Goal: Transaction & Acquisition: Purchase product/service

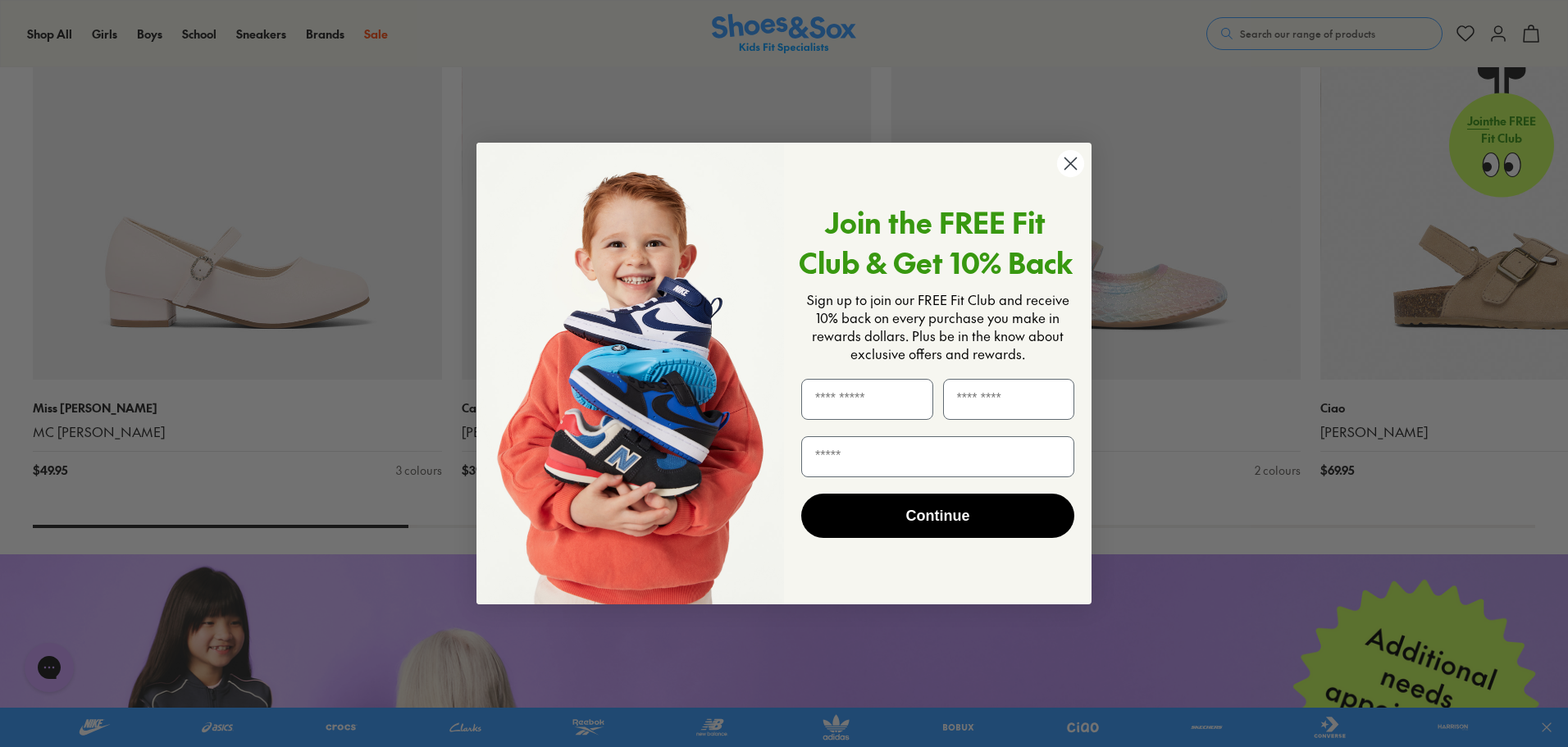
scroll to position [2461, 0]
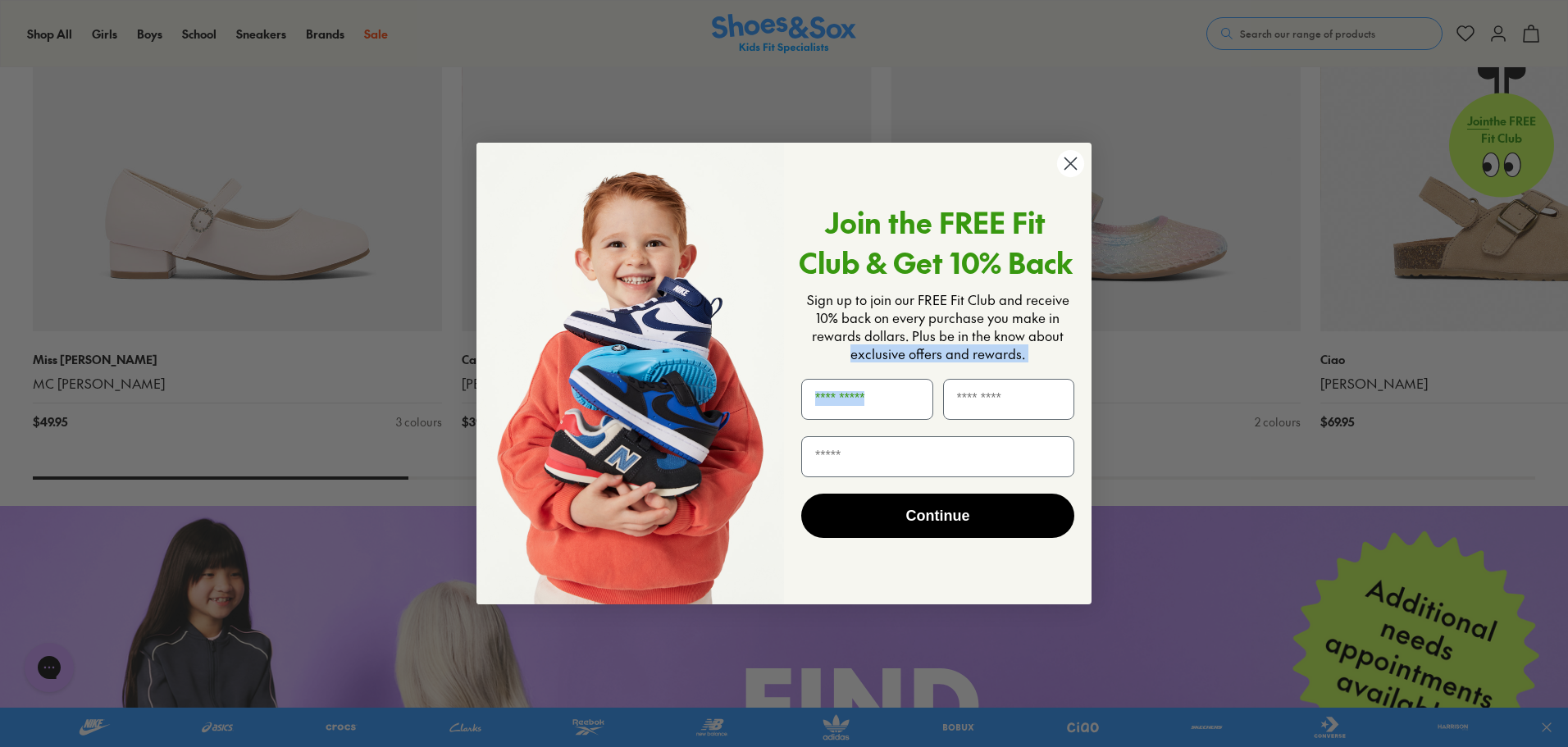
drag, startPoint x: 889, startPoint y: 367, endPoint x: 1002, endPoint y: 376, distance: 113.4
click at [1002, 376] on div "Join the FREE Fit Club & Get 10% Back Sign up to join our FREE Fit Club and rec…" at bounding box center [931, 374] width 295 height 429
click at [923, 424] on div "POPUP Form" at bounding box center [867, 399] width 142 height 58
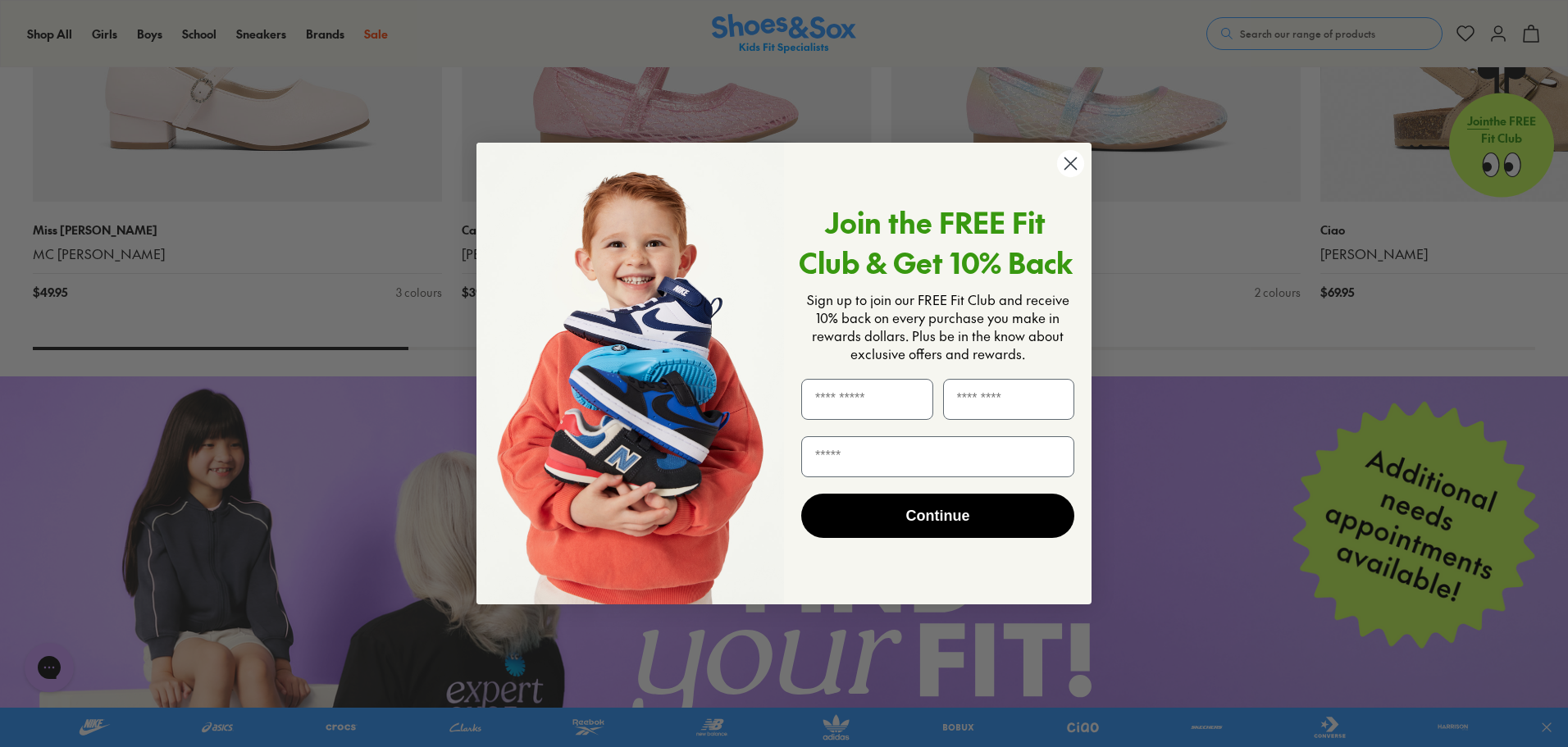
scroll to position [2788, 0]
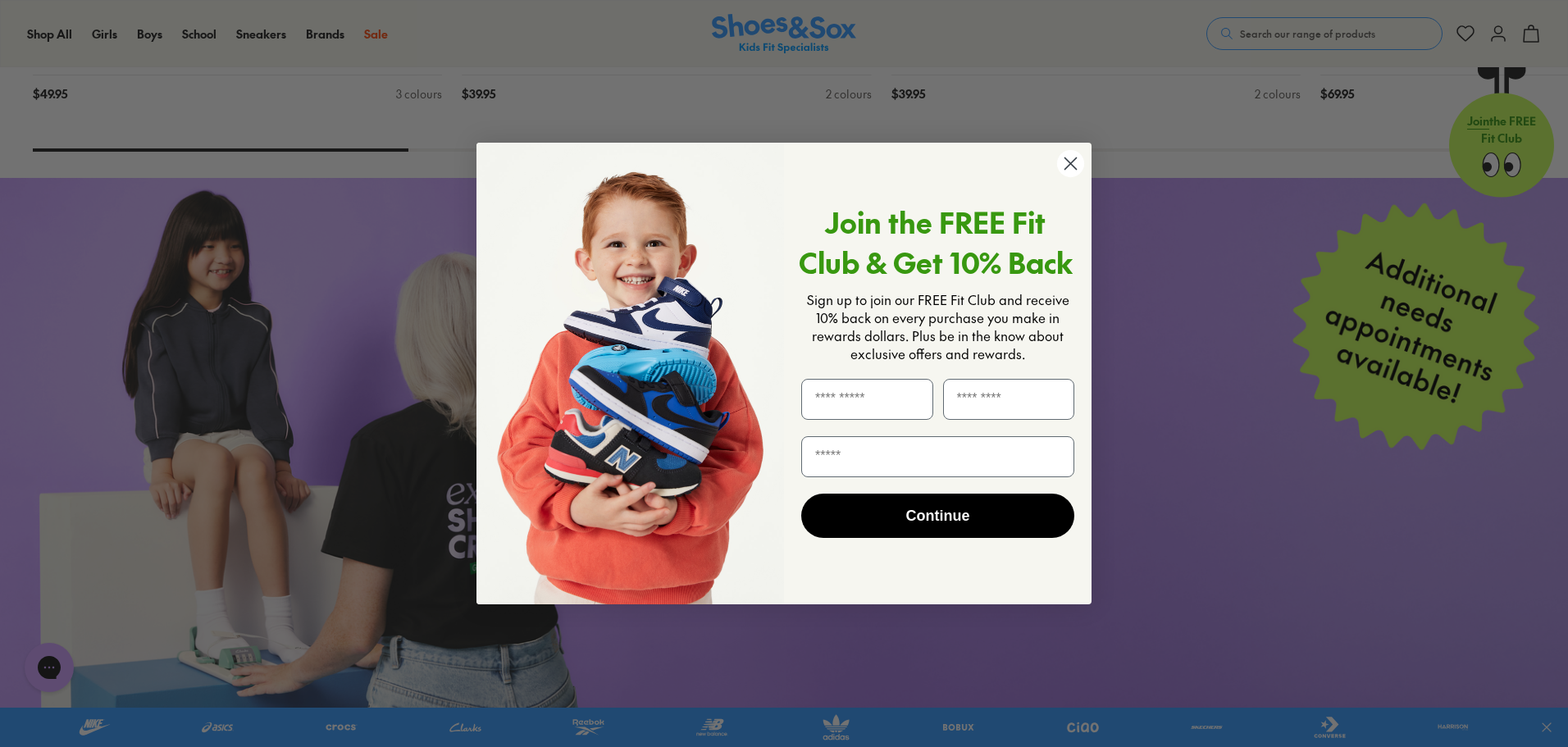
click at [1076, 165] on circle "Close dialog" at bounding box center [1070, 163] width 27 height 27
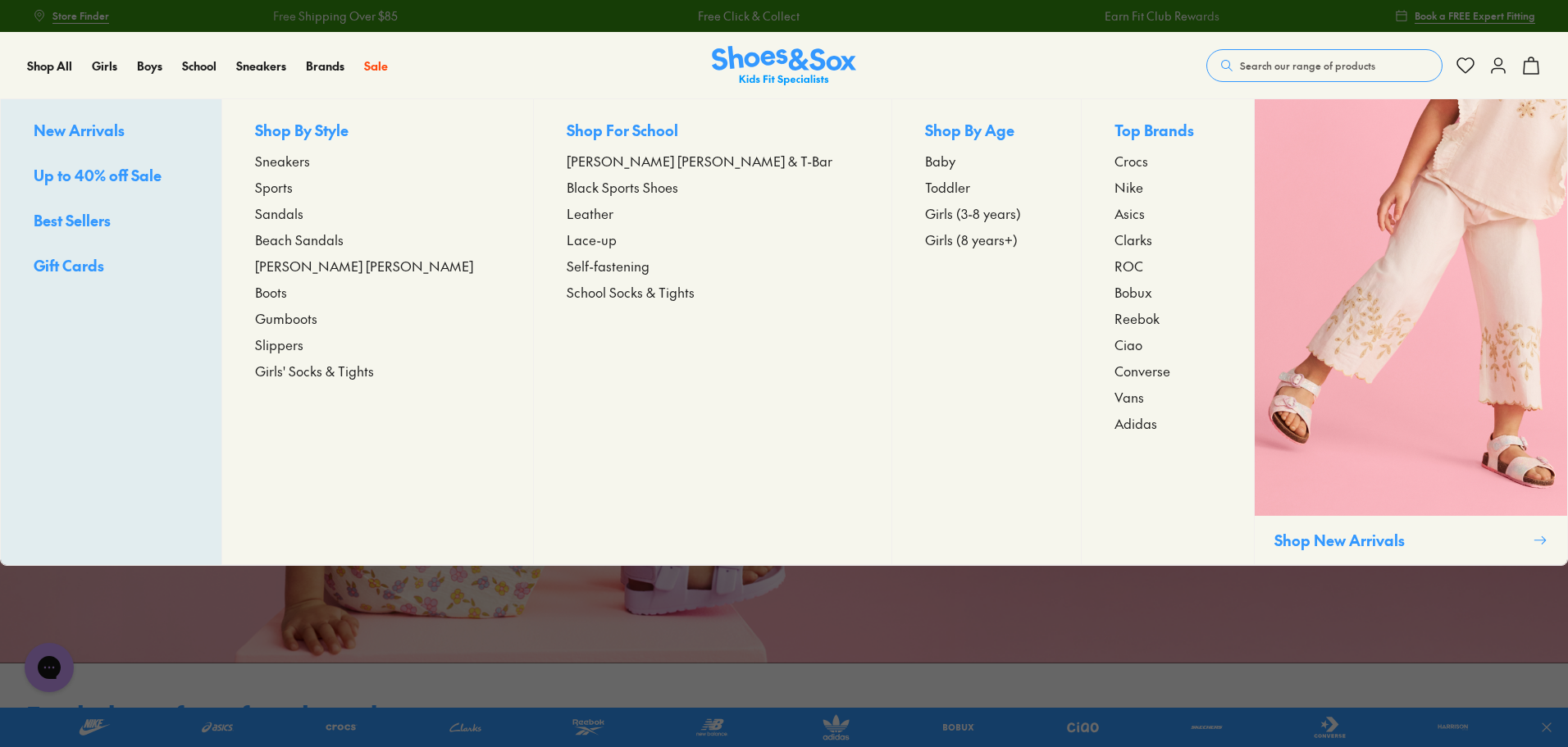
scroll to position [0, 0]
click at [329, 259] on span "[PERSON_NAME] [PERSON_NAME]" at bounding box center [363, 266] width 218 height 19
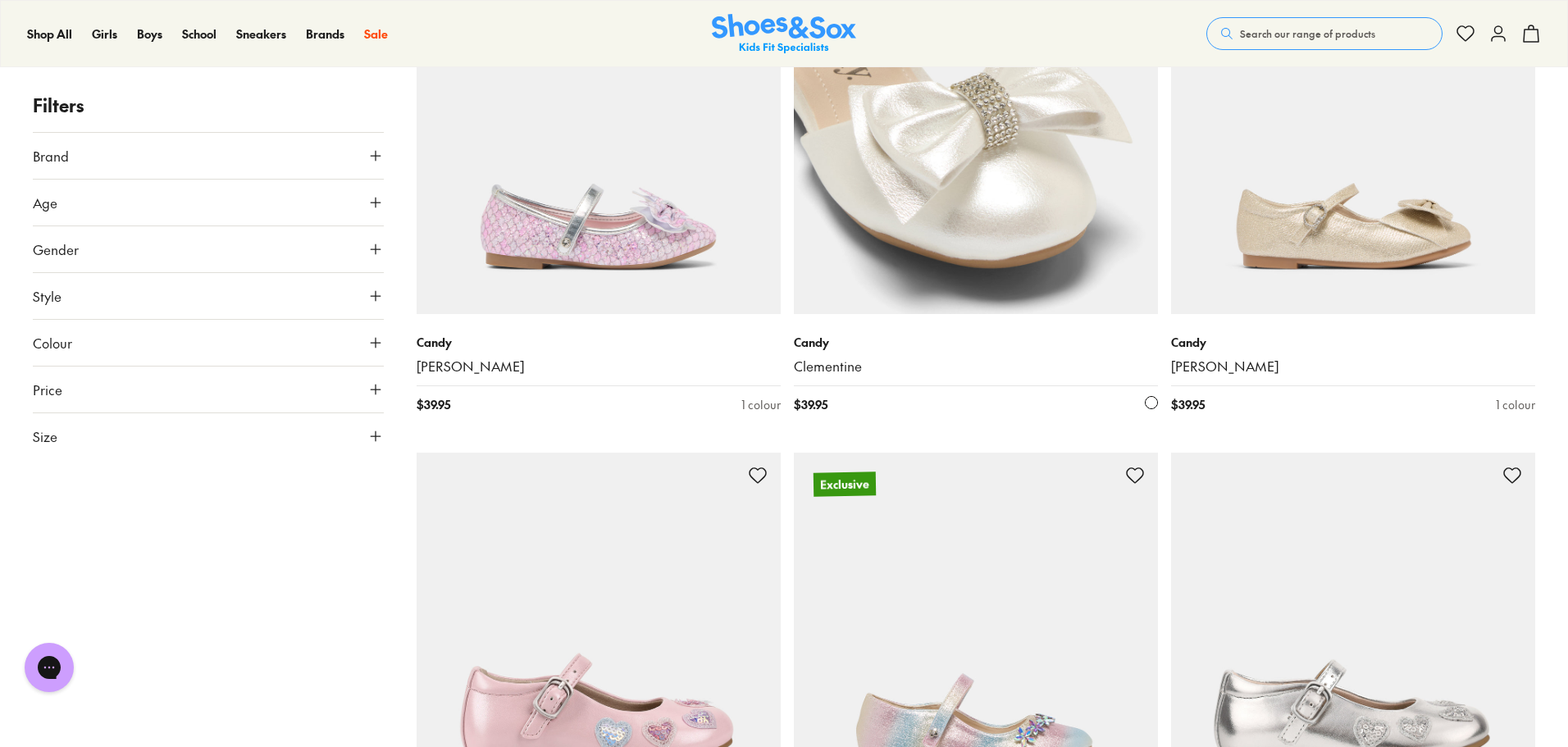
scroll to position [1394, 0]
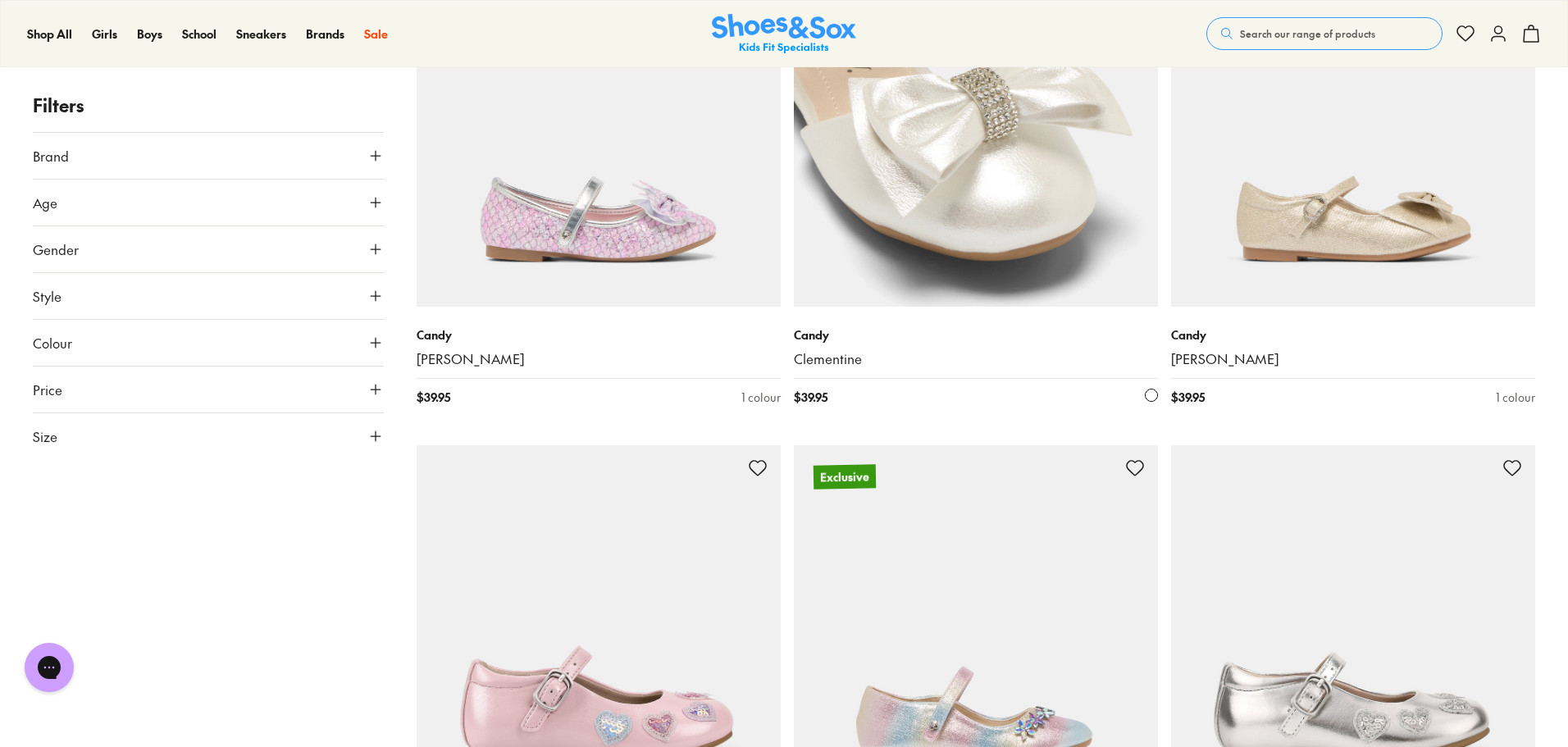
click at [969, 229] on img at bounding box center [976, 124] width 364 height 364
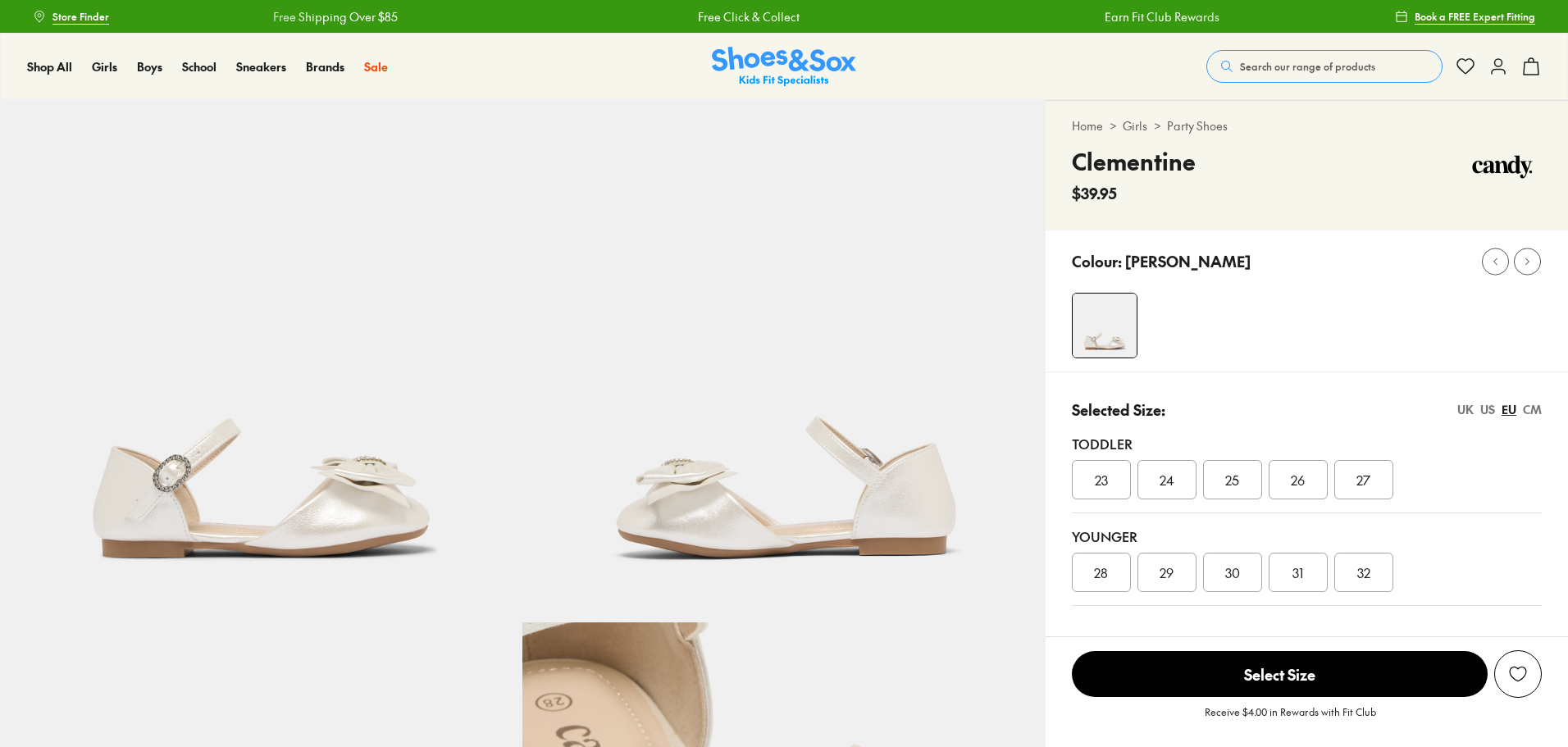
click at [1248, 487] on div "25" at bounding box center [1232, 479] width 59 height 39
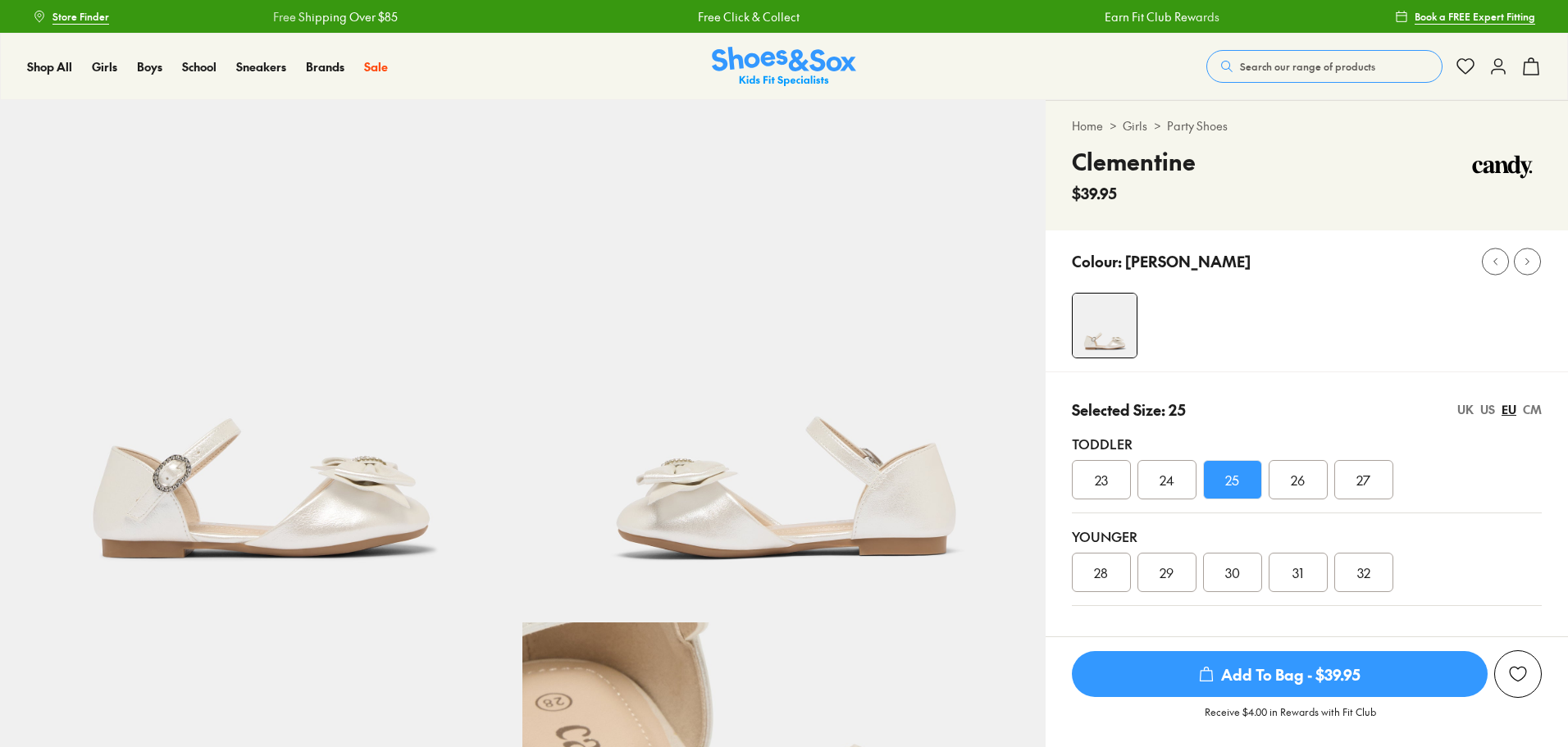
select select "*"
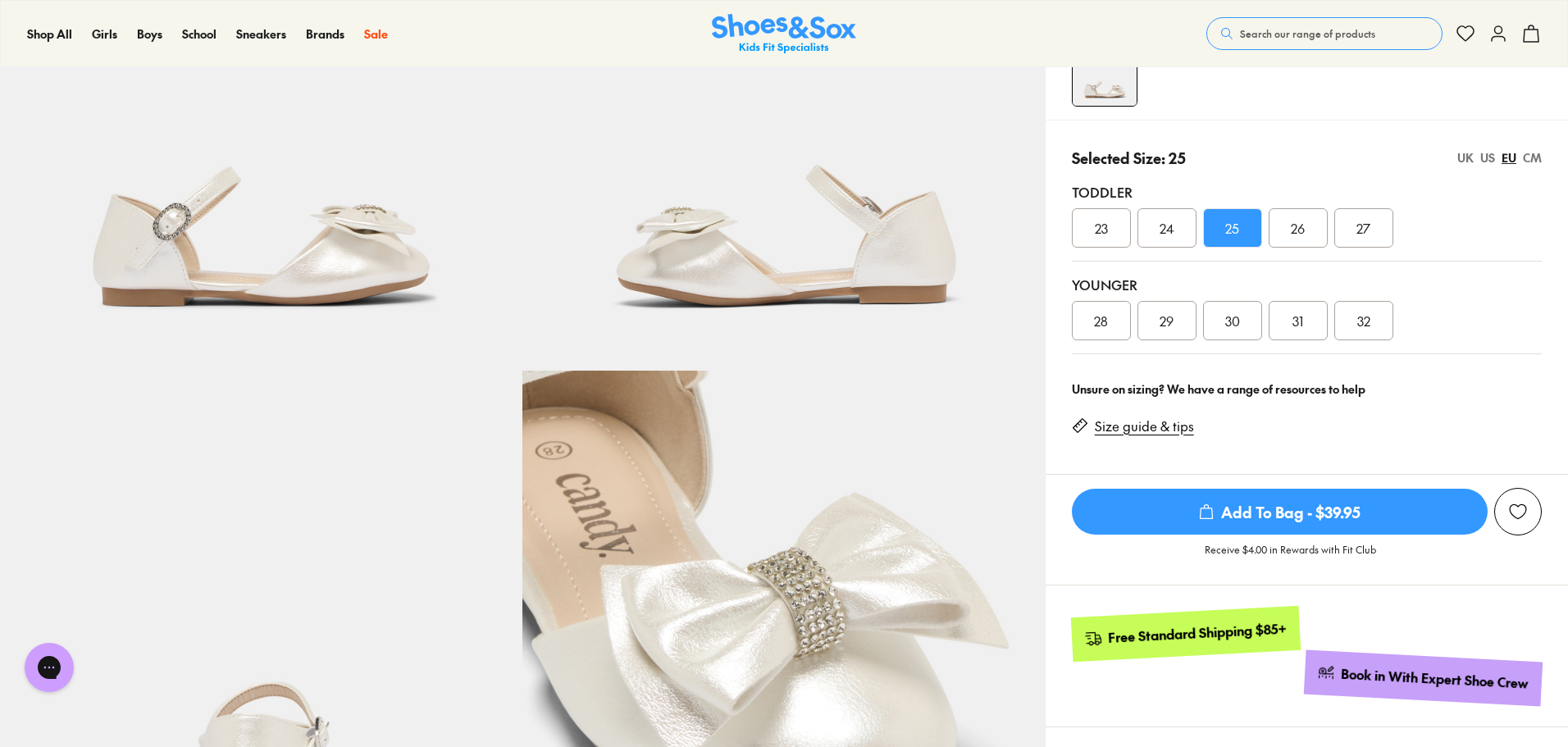
scroll to position [164, 0]
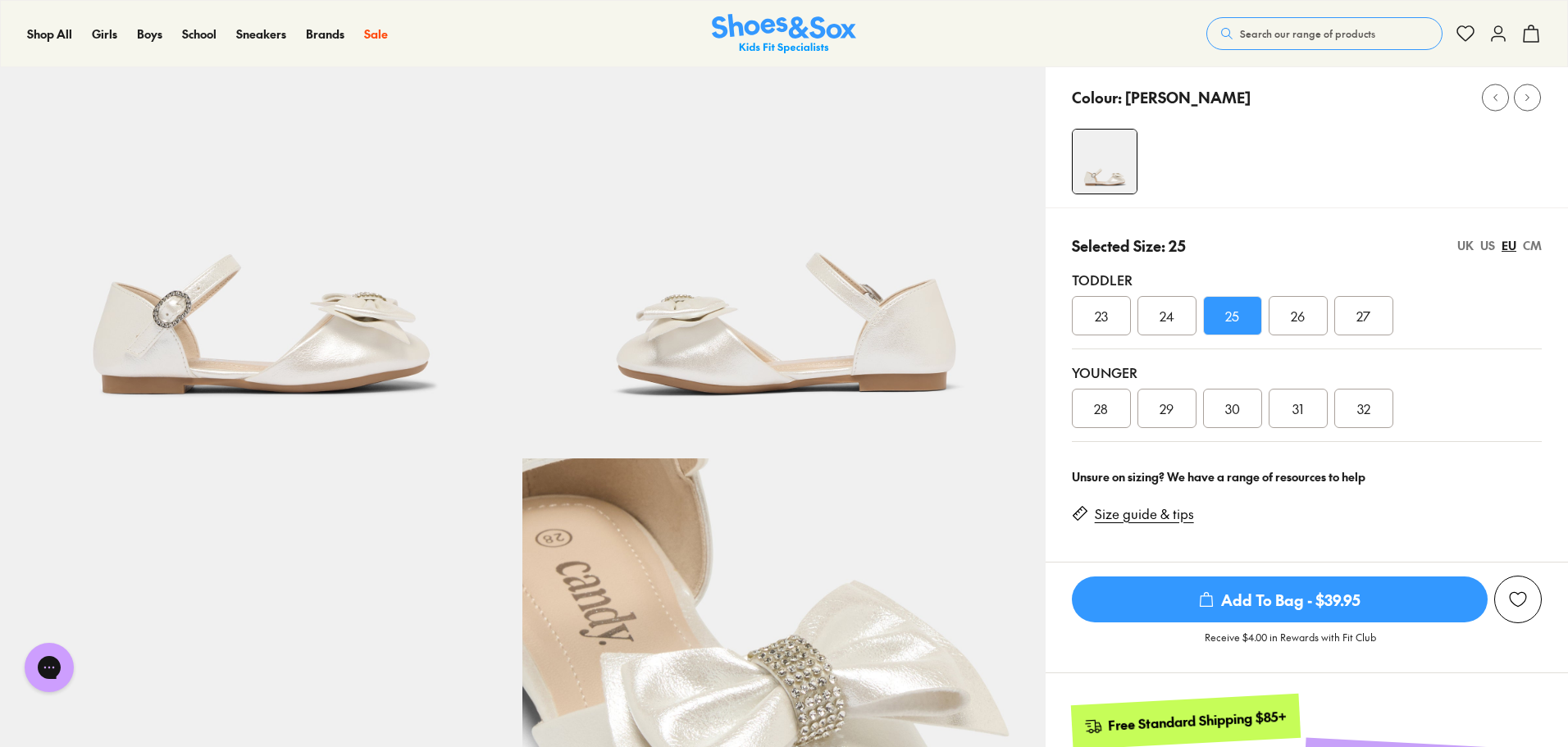
click at [1467, 252] on div "UK" at bounding box center [1465, 246] width 17 height 18
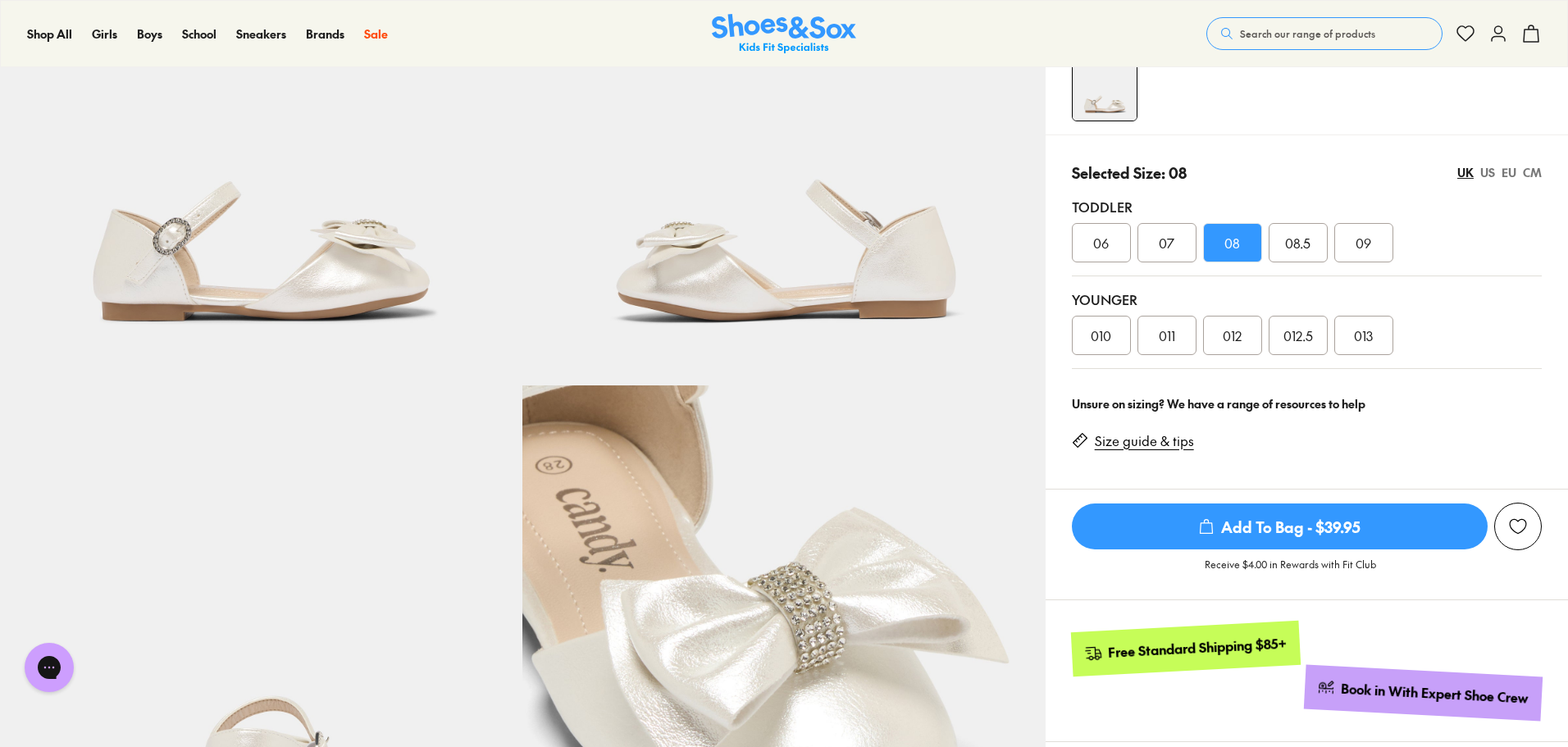
scroll to position [410, 0]
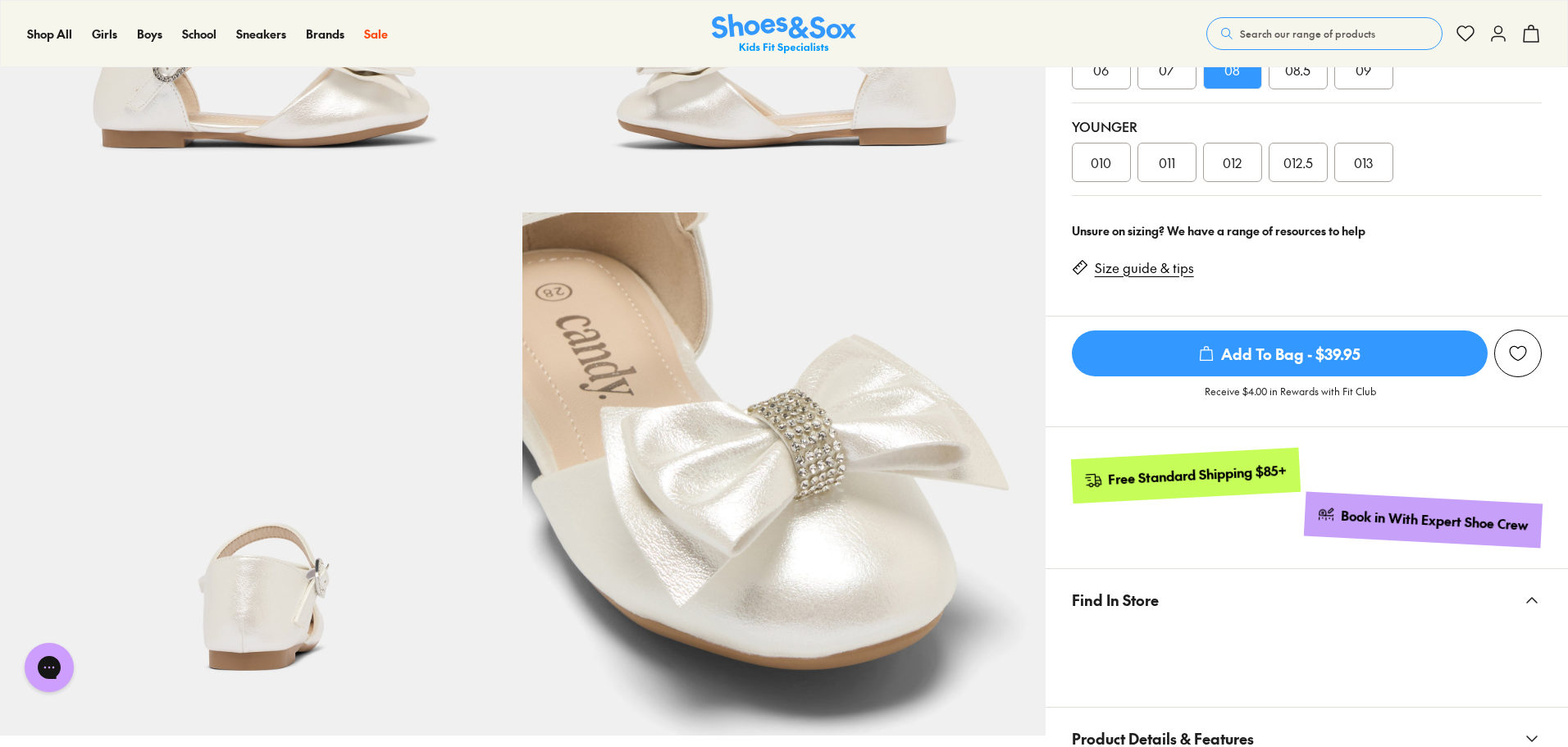
click at [1341, 356] on span "Add To Bag - $39.95" at bounding box center [1279, 353] width 416 height 46
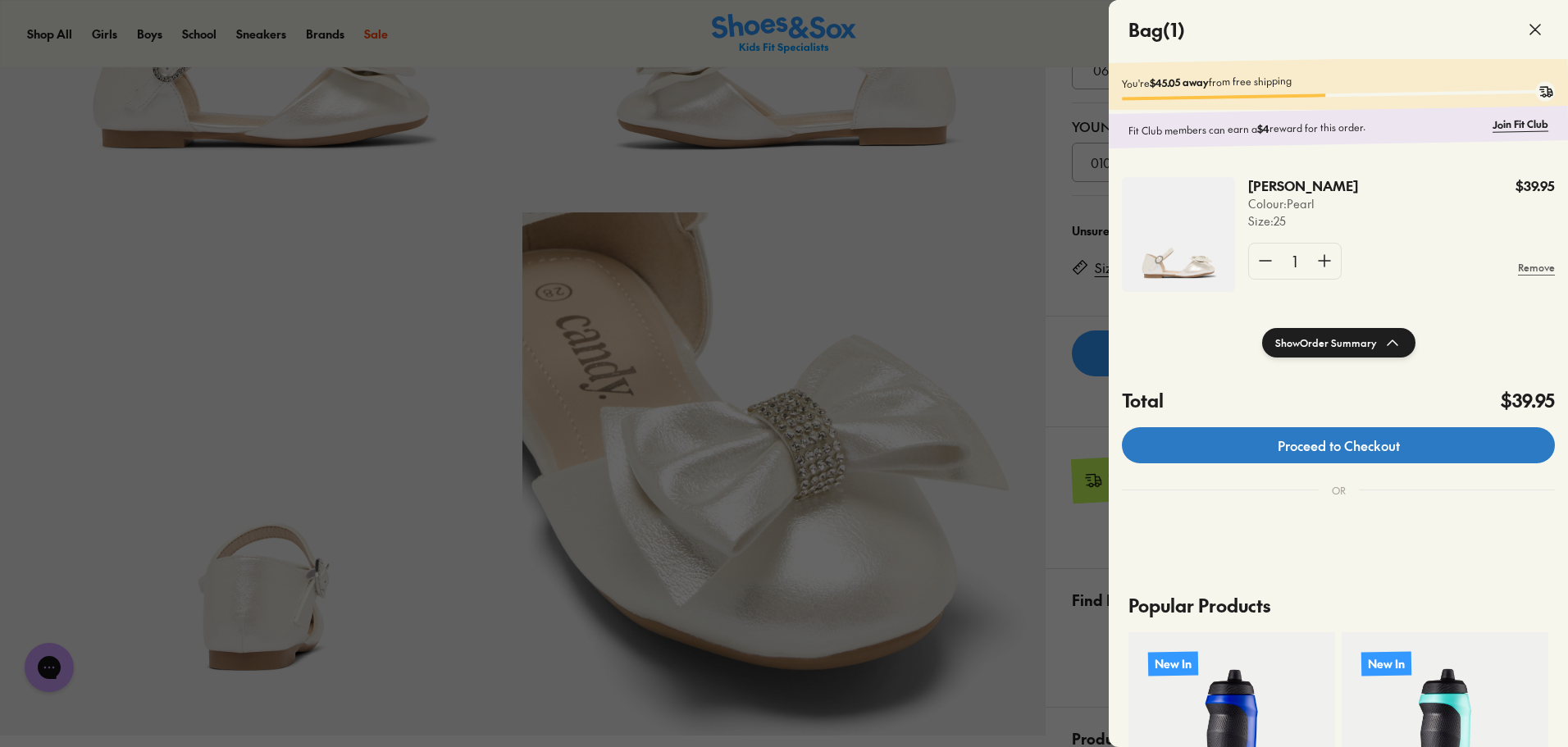
click at [1422, 463] on link "Proceed to Checkout" at bounding box center [1338, 445] width 433 height 36
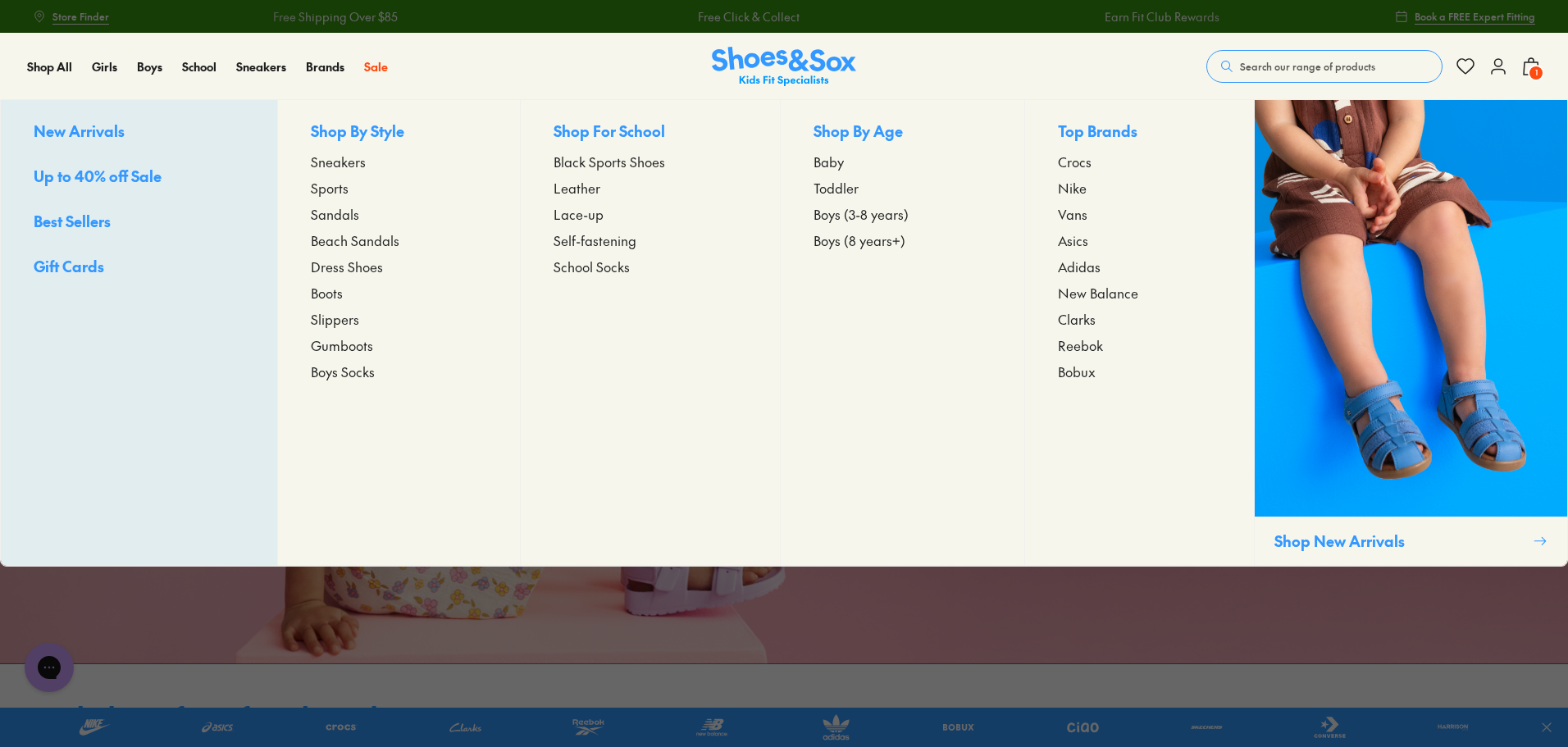
click at [827, 162] on span "Baby" at bounding box center [828, 161] width 31 height 19
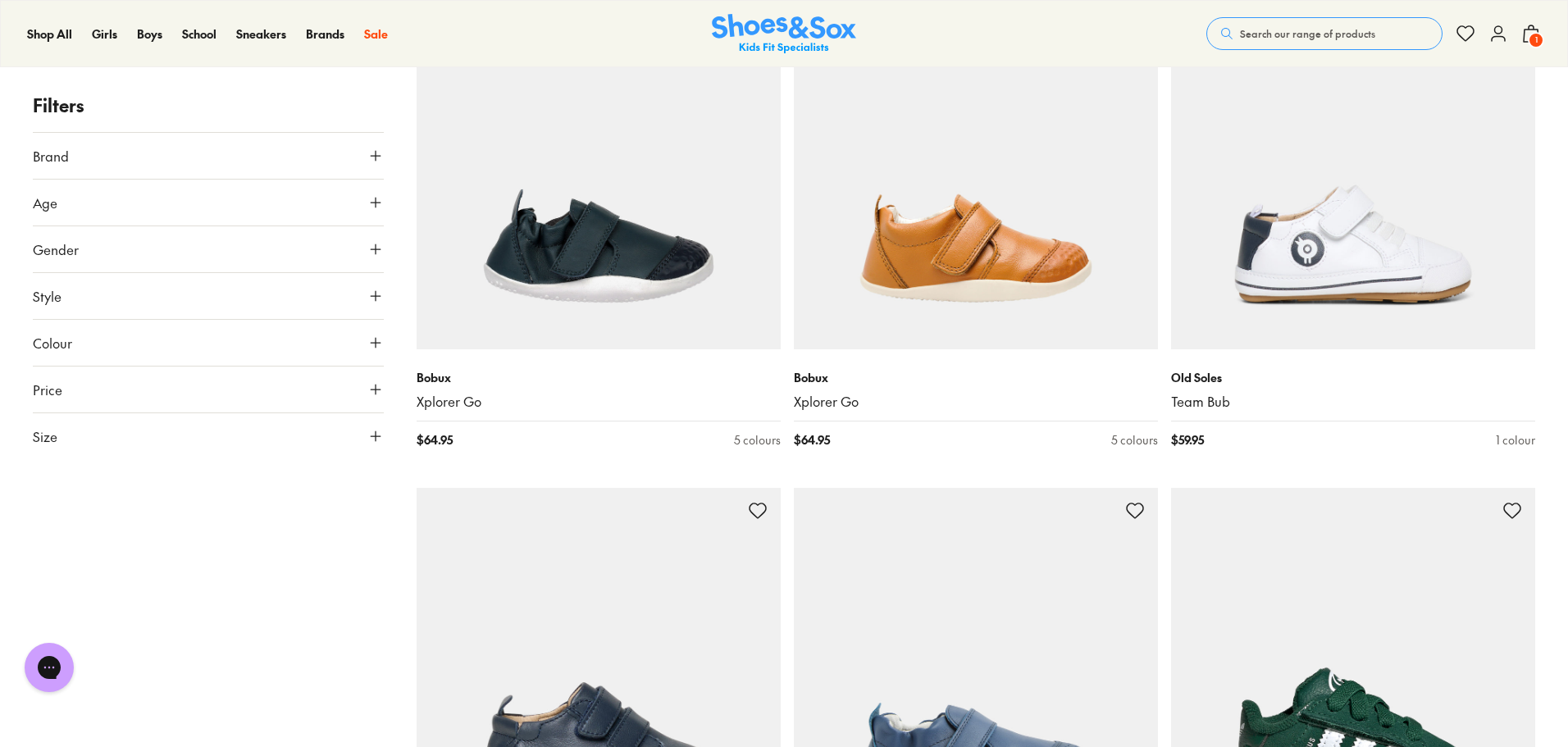
scroll to position [328, 0]
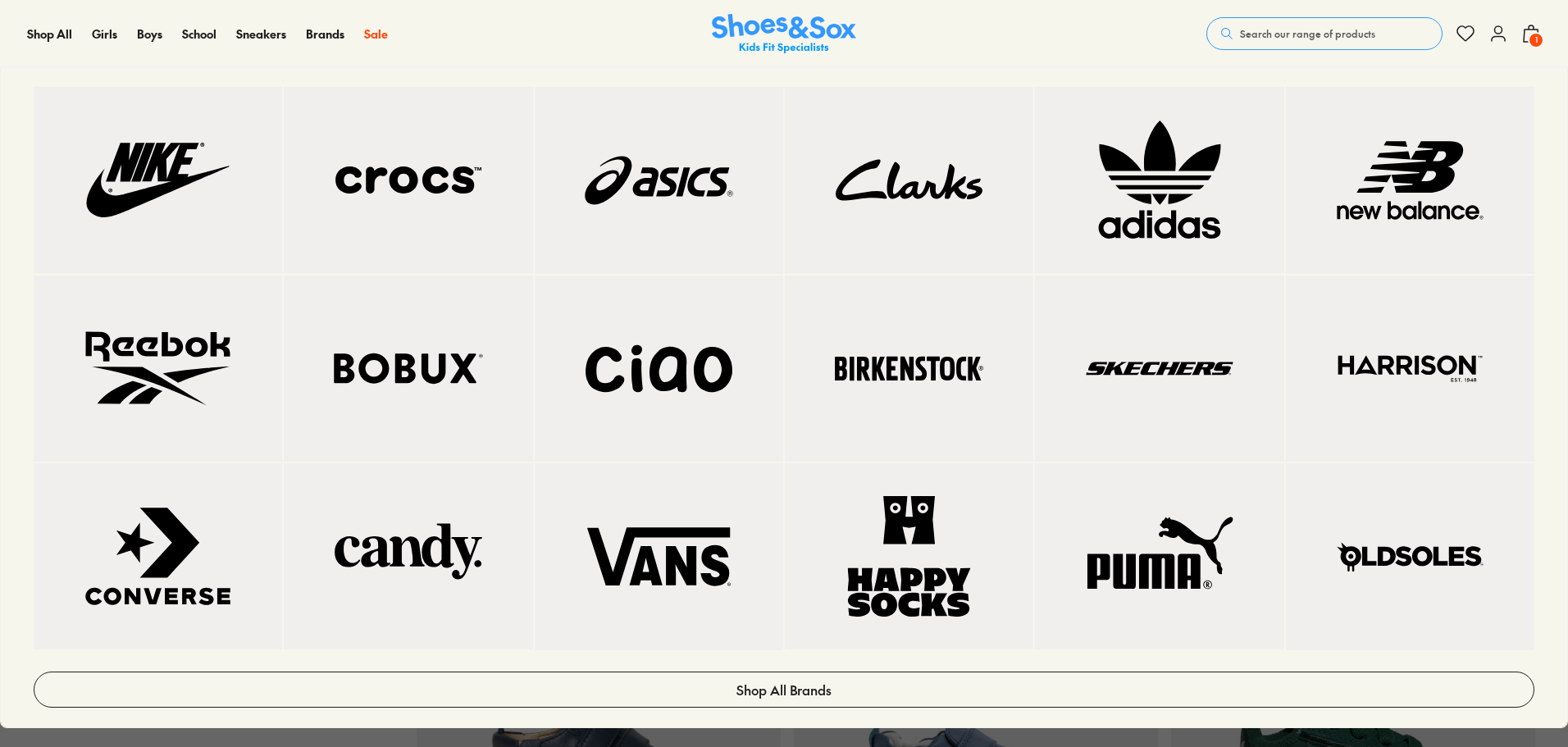
click at [371, 184] on img at bounding box center [408, 180] width 183 height 121
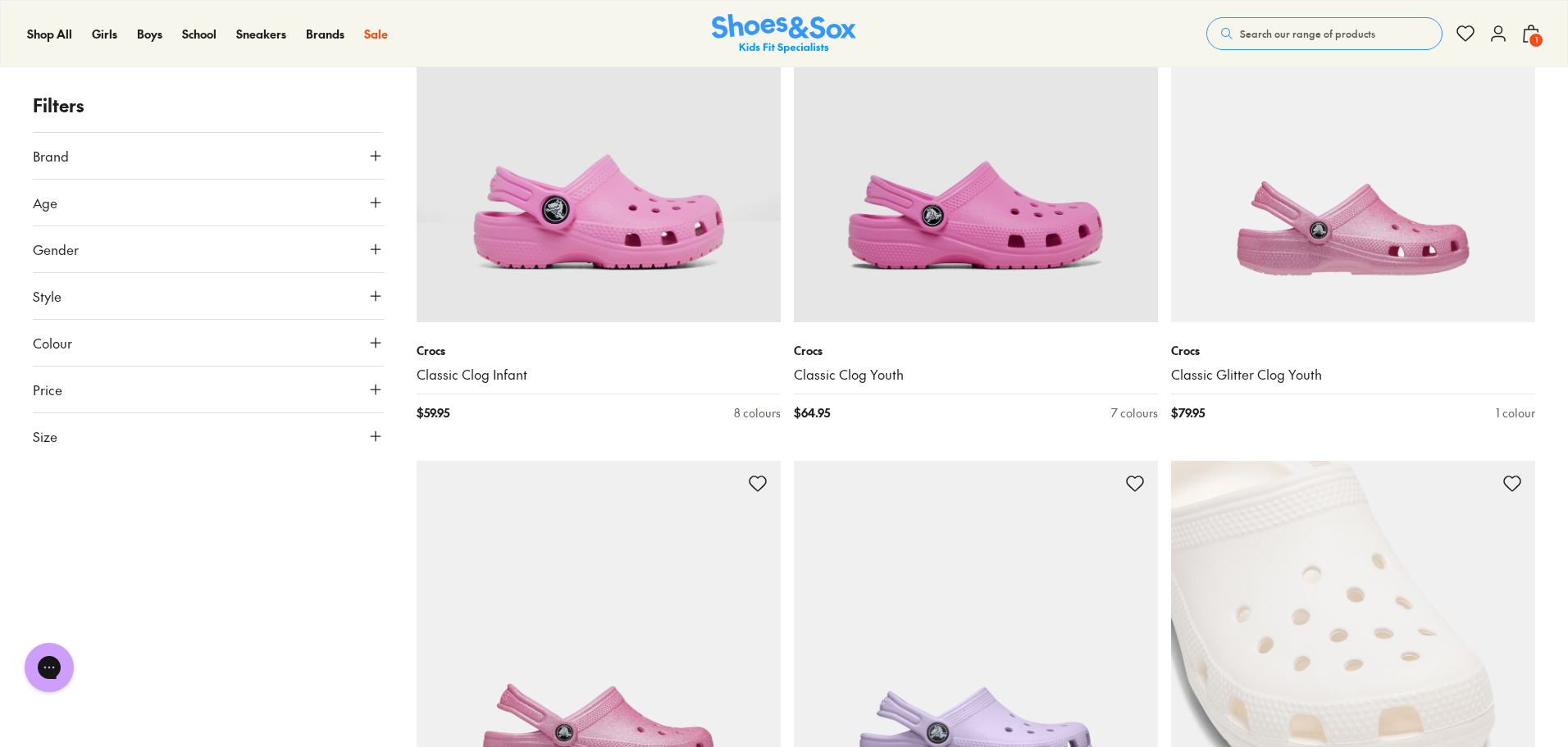
scroll to position [4429, 0]
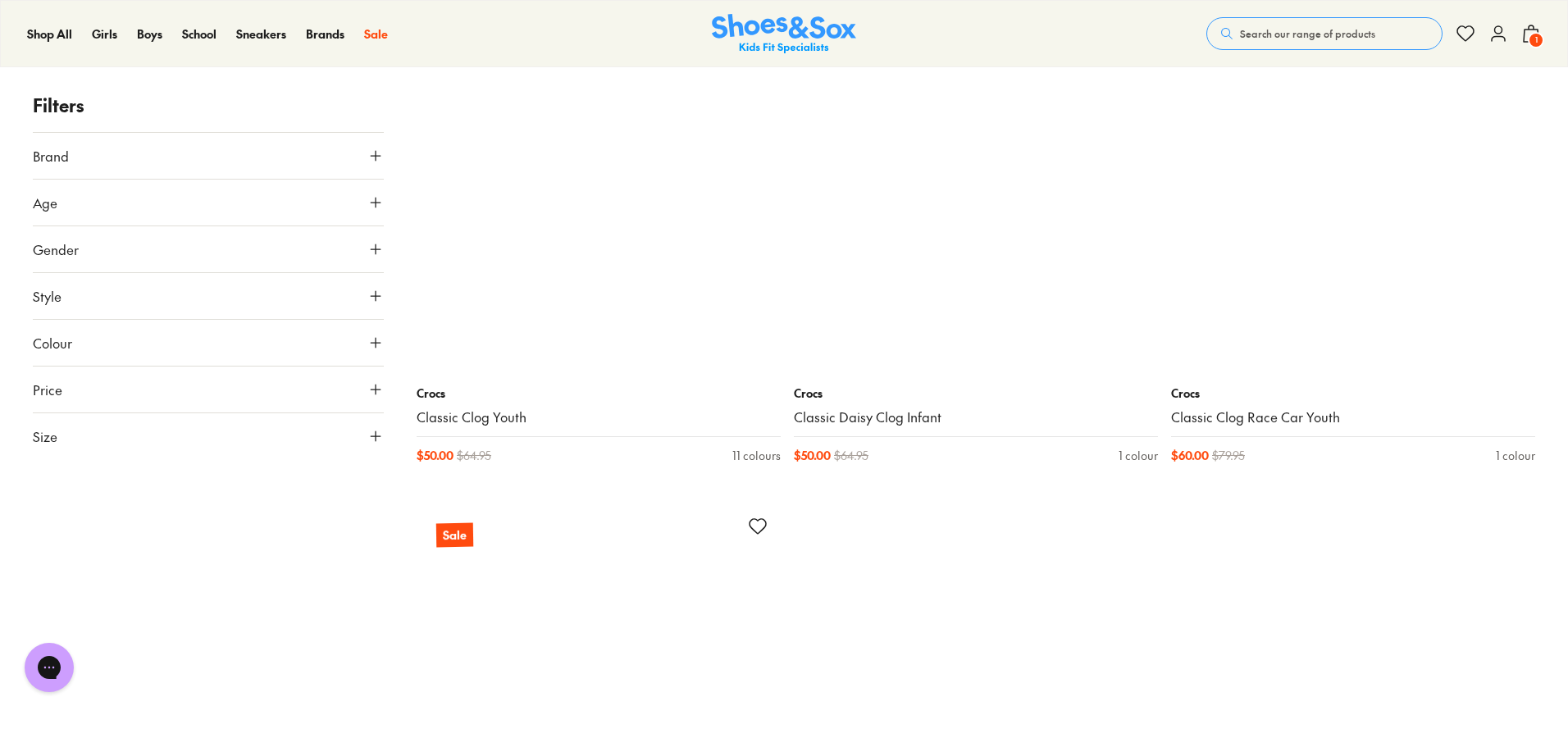
scroll to position [10499, 0]
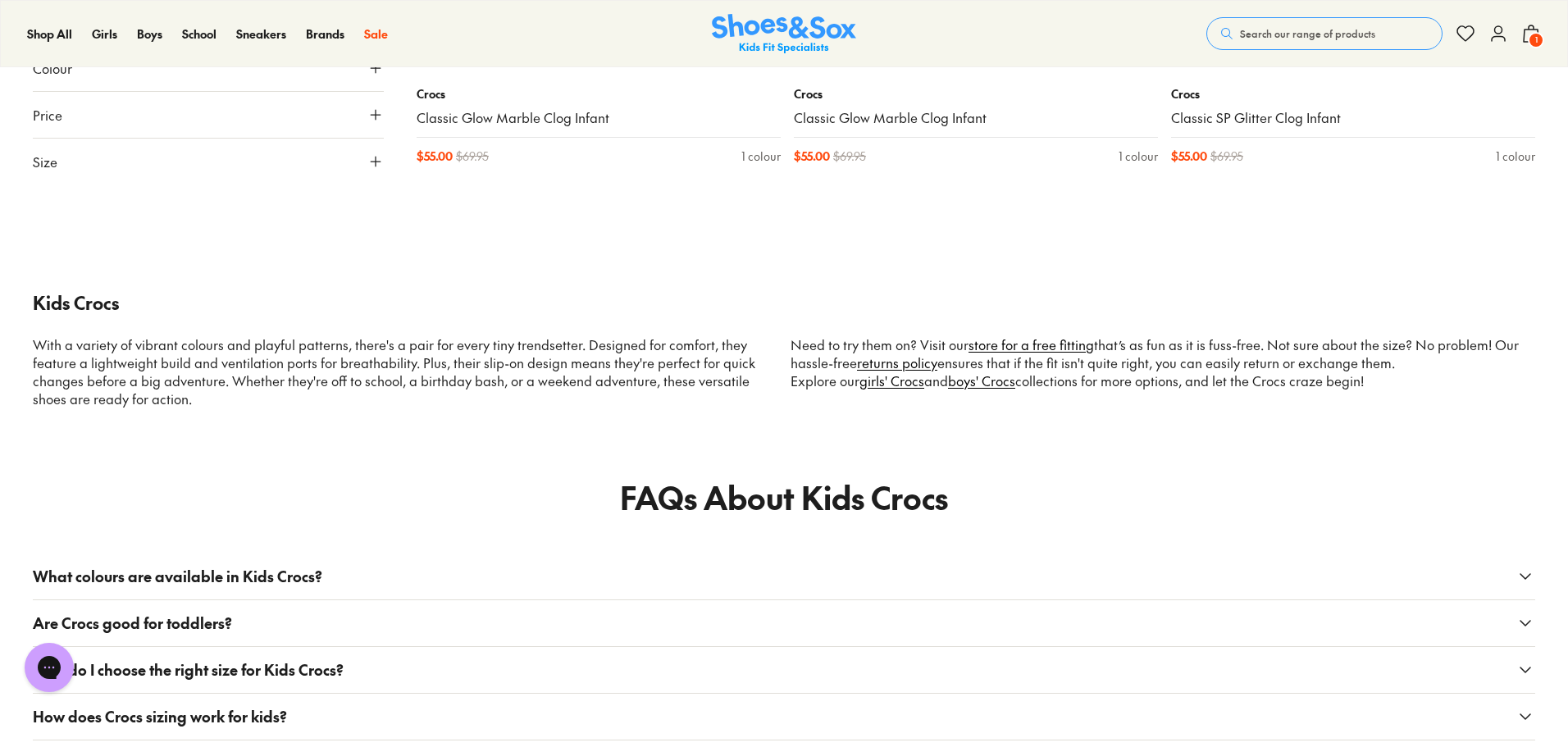
scroll to position [11729, 0]
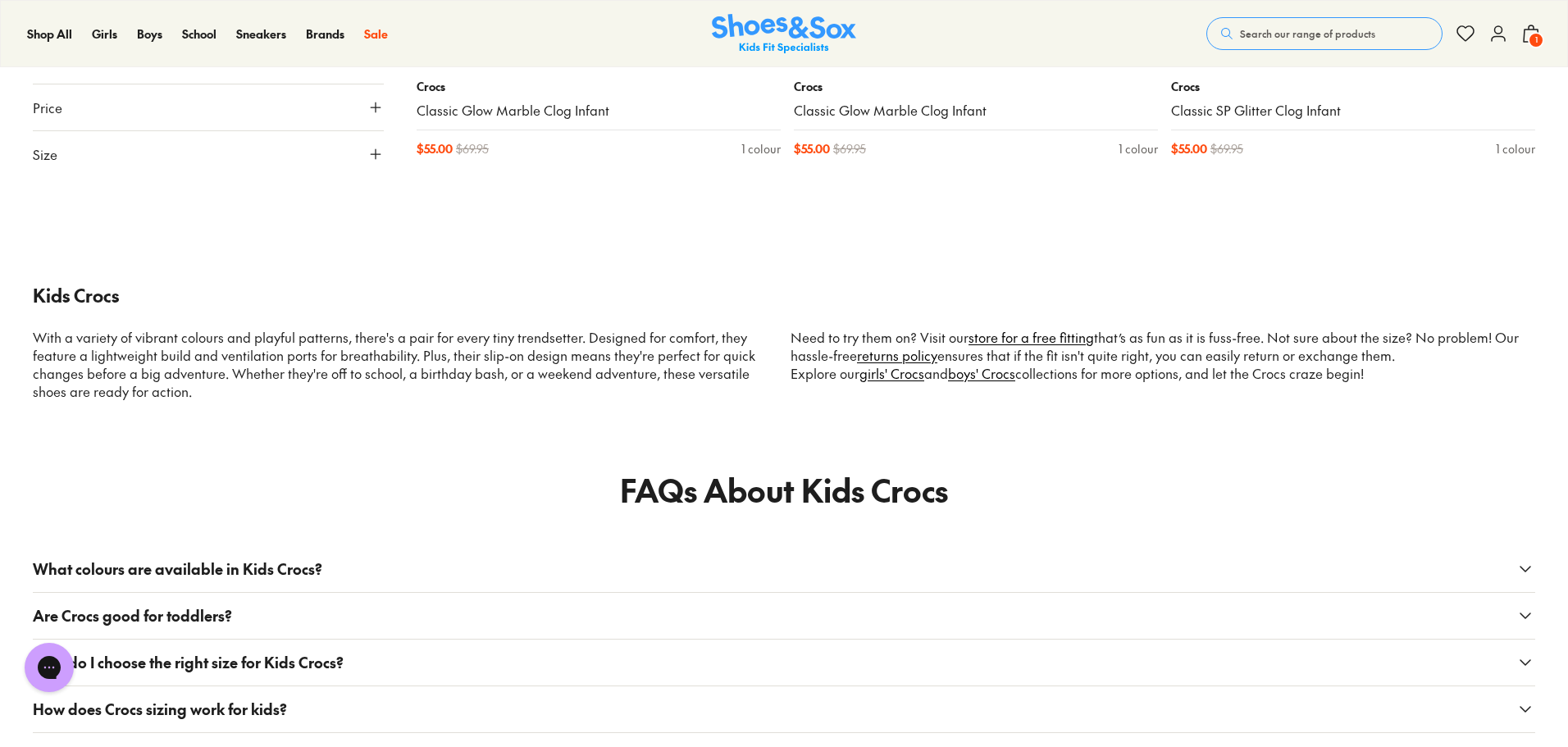
click at [1538, 28] on icon at bounding box center [1530, 33] width 19 height 19
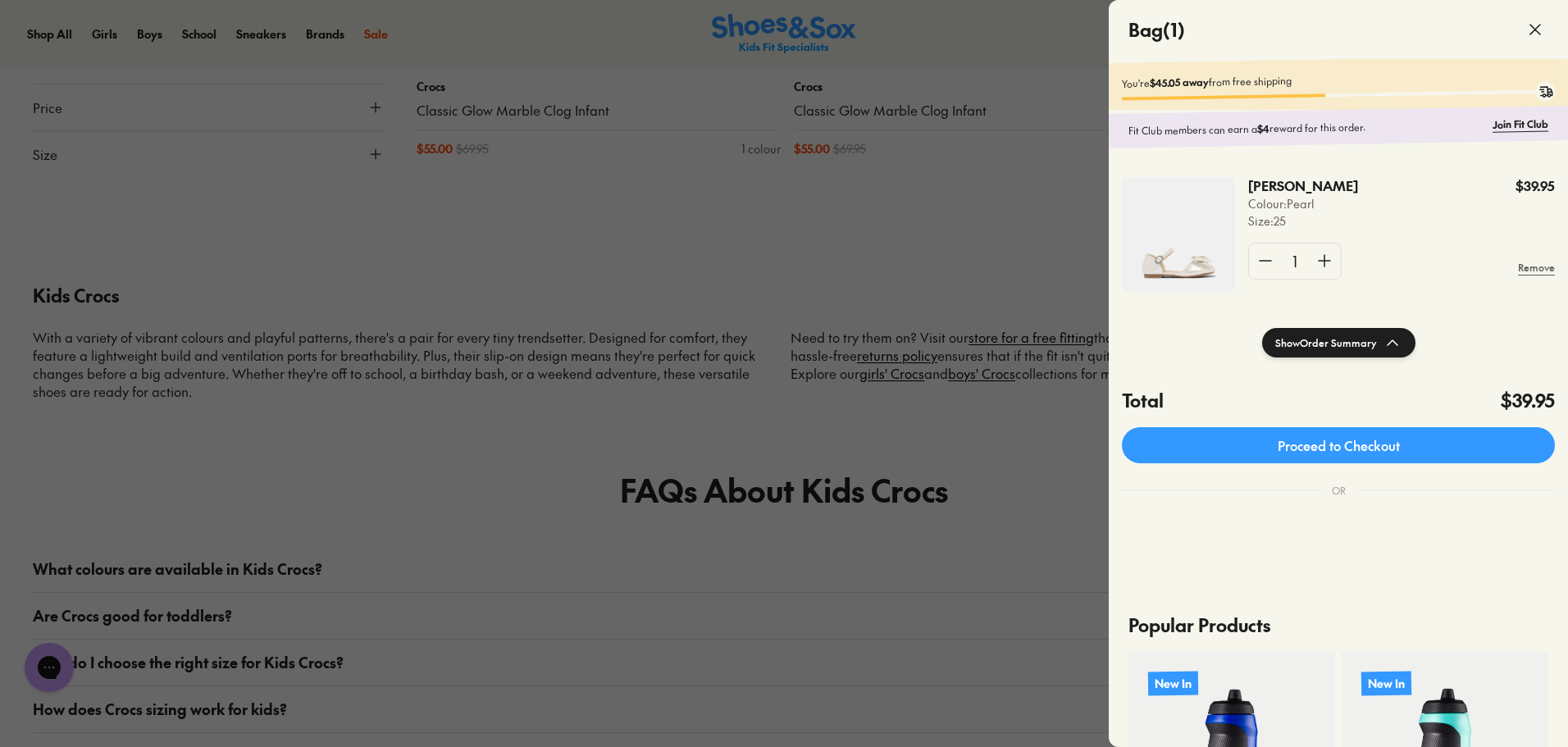
click at [951, 588] on div at bounding box center [784, 373] width 1568 height 747
